Goal: Find contact information: Find contact information

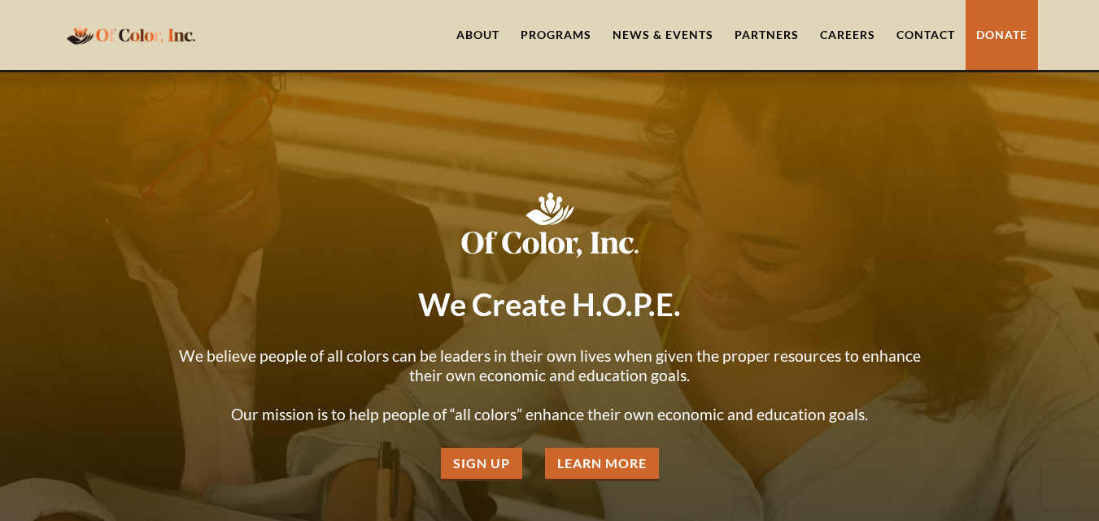
click at [470, 30] on link "About" at bounding box center [478, 35] width 64 height 70
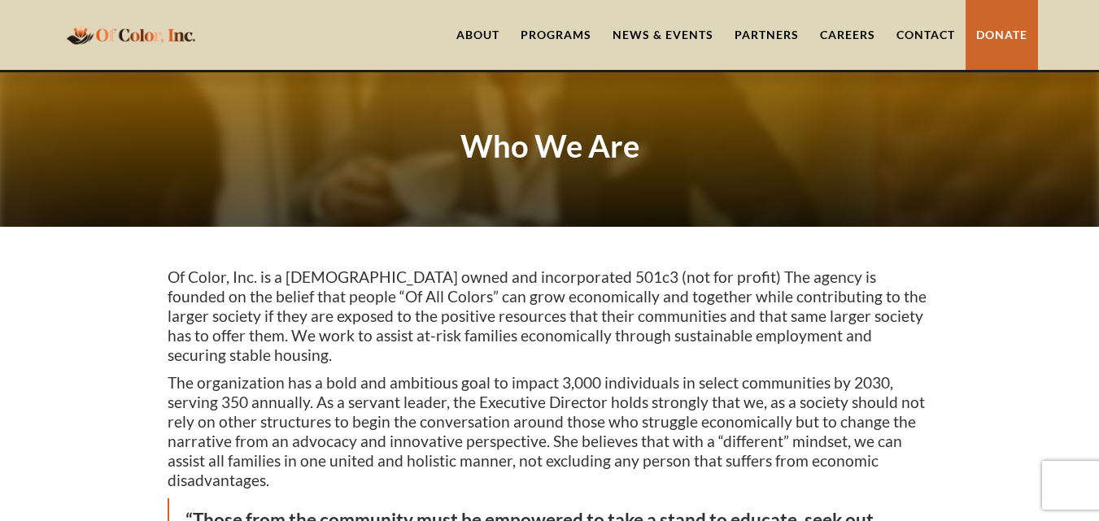
click at [470, 30] on link "About" at bounding box center [478, 35] width 64 height 70
click at [616, 313] on p "Of Color, Inc. is a female owned and incorporated 501c3 (not for profit) The ag…" at bounding box center [550, 317] width 765 height 98
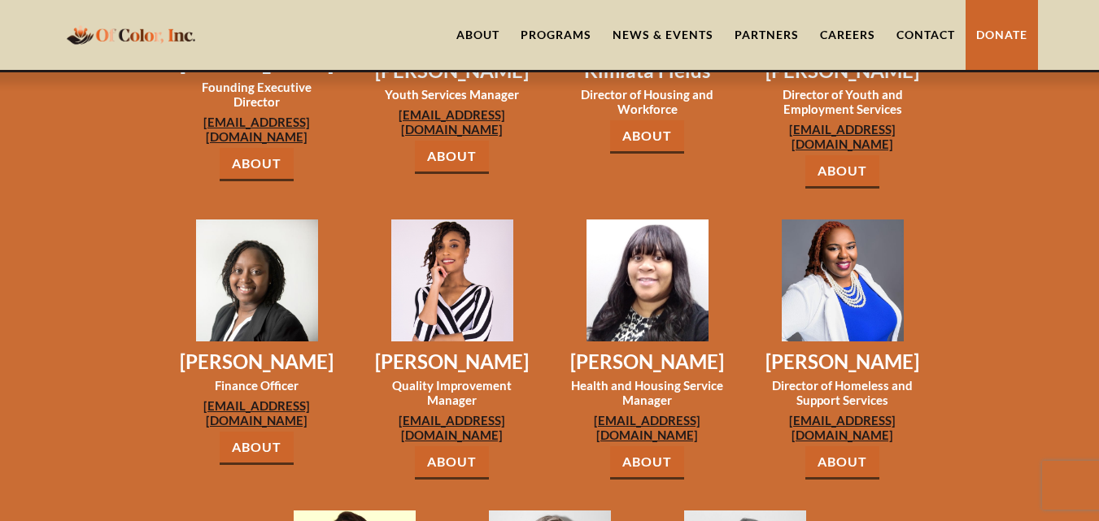
scroll to position [1504, 0]
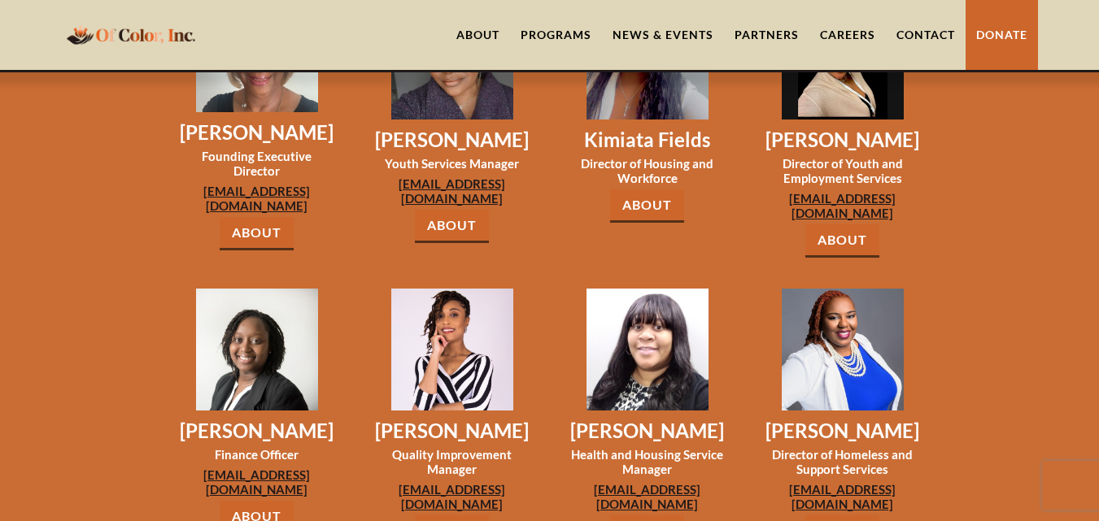
click at [163, 343] on div "Nicole Henry Finance Officer nhenry@ofcolorinc.org About Nicole Henry Nicole ho…" at bounding box center [256, 403] width 195 height 291
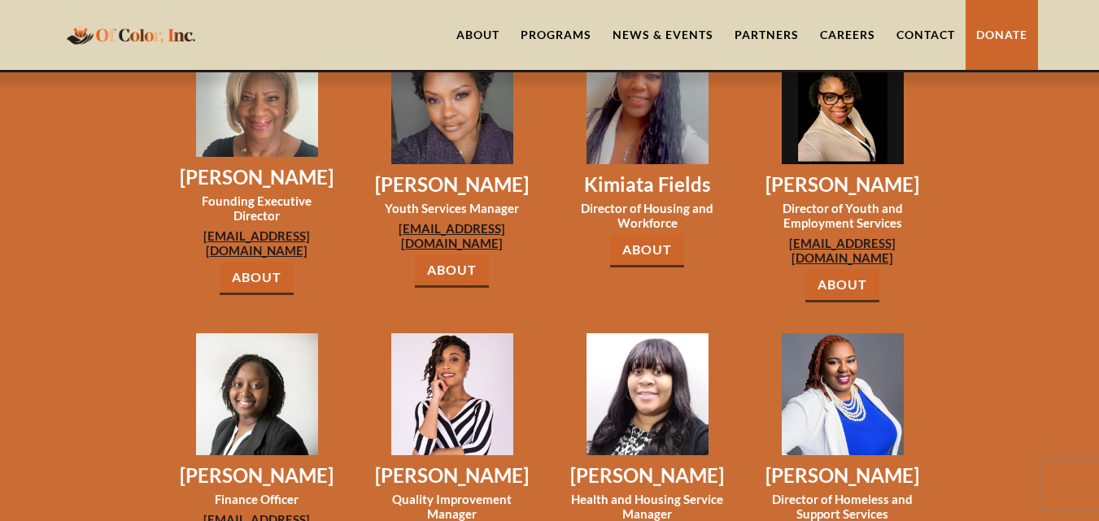
scroll to position [1392, 0]
